Goal: Task Accomplishment & Management: Manage account settings

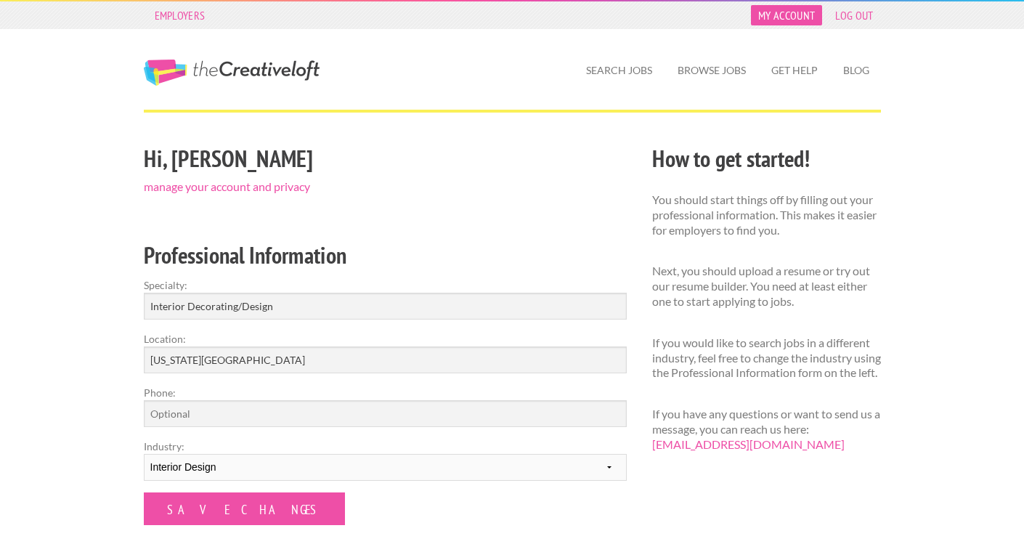
click at [796, 20] on link "My Account" at bounding box center [786, 15] width 71 height 20
click at [806, 60] on link "Get Help" at bounding box center [794, 70] width 70 height 33
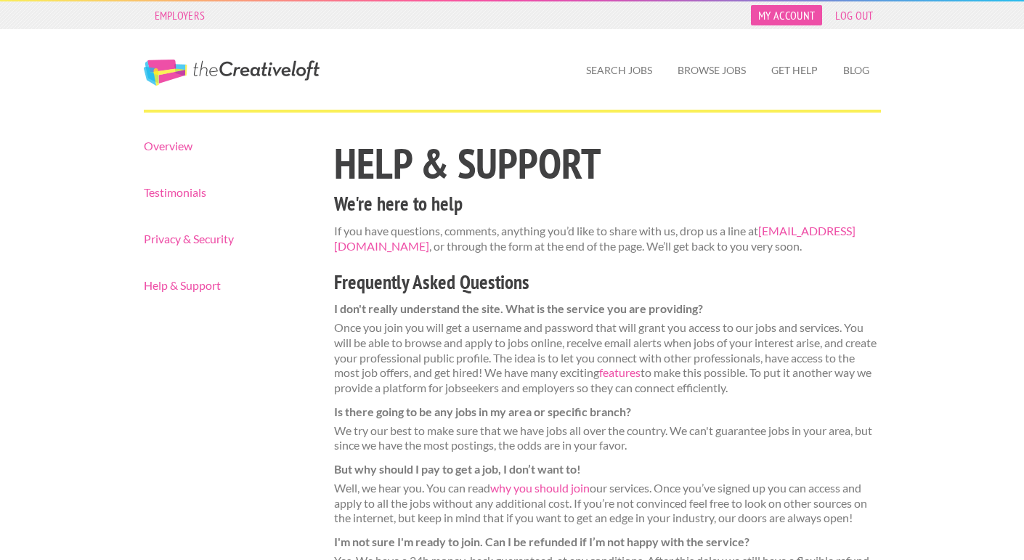
click at [793, 17] on link "My Account" at bounding box center [786, 15] width 71 height 20
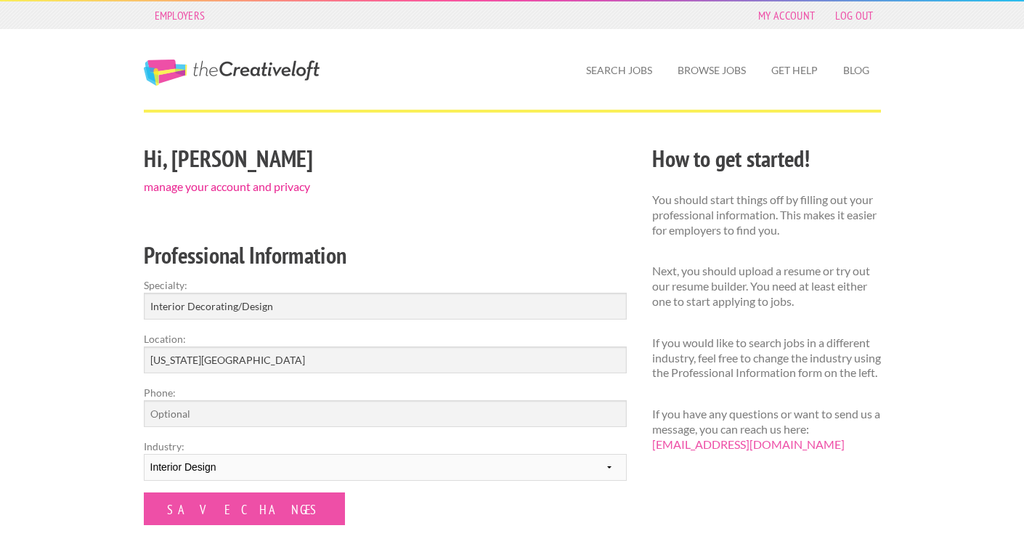
click at [224, 190] on link "manage your account and privacy" at bounding box center [227, 186] width 166 height 14
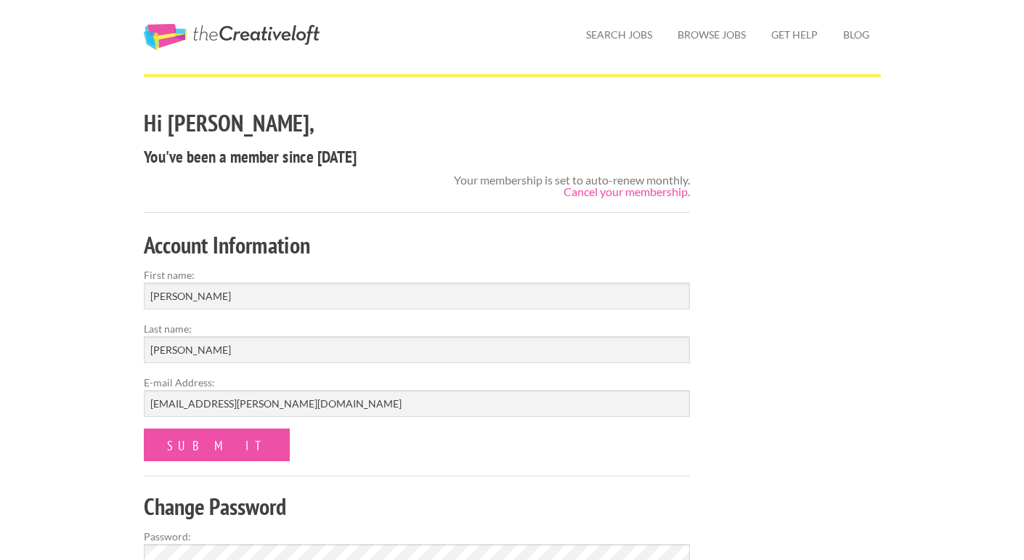
scroll to position [35, 0]
click at [605, 194] on link "Cancel your membership." at bounding box center [626, 192] width 126 height 14
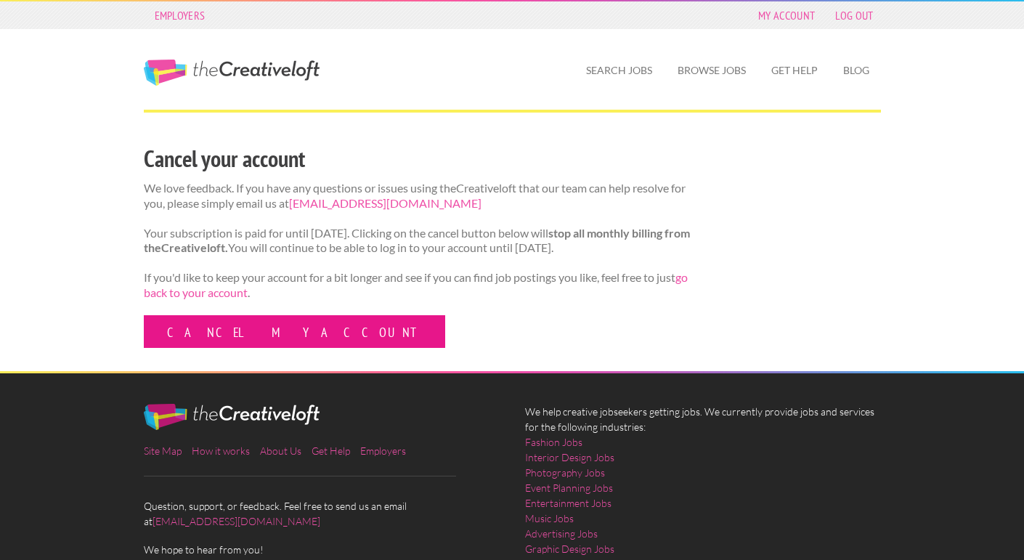
click at [197, 348] on link "Cancel my account" at bounding box center [294, 331] width 301 height 33
